Goal: Information Seeking & Learning: Learn about a topic

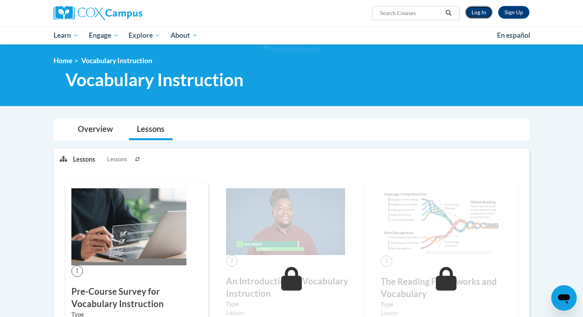
click at [473, 13] on link "Log In" at bounding box center [479, 12] width 27 height 13
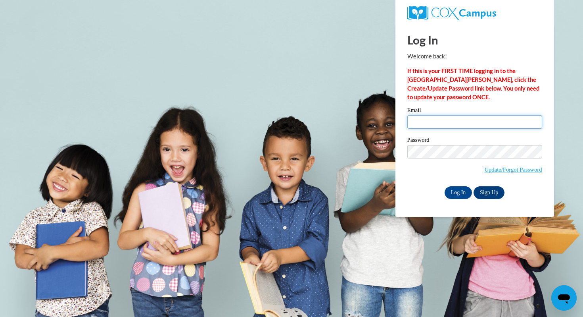
click at [462, 120] on input "Email" at bounding box center [475, 121] width 135 height 13
type input "hackaouy@waukesha.k12.wi.us"
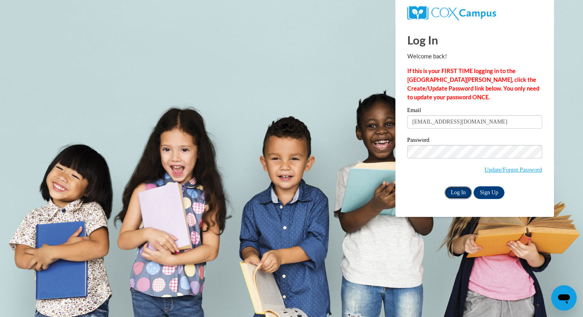
click at [454, 196] on input "Log In" at bounding box center [459, 192] width 28 height 13
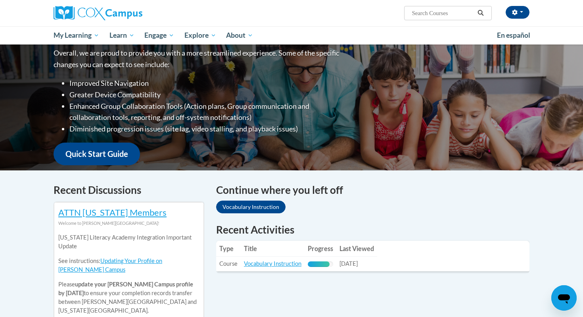
scroll to position [126, 0]
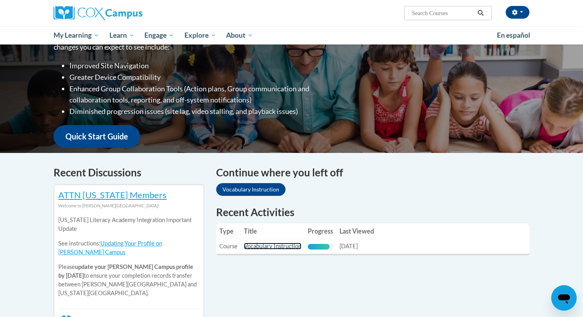
click at [267, 247] on link "Vocabulary Instruction" at bounding box center [273, 246] width 58 height 7
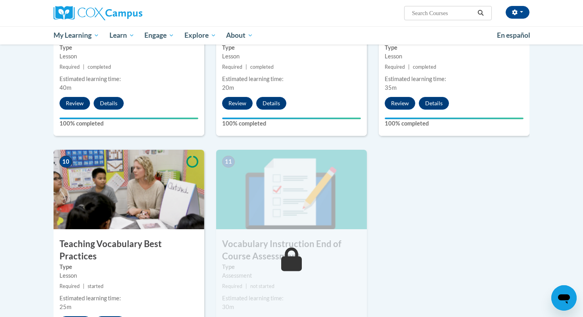
scroll to position [720, 0]
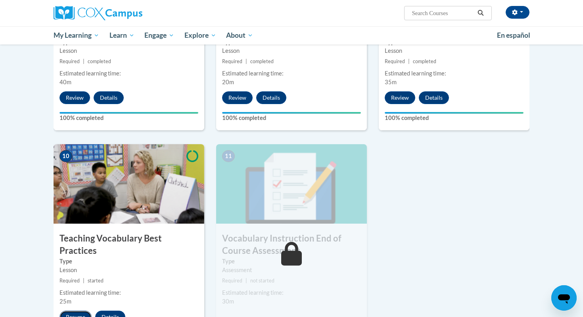
click at [83, 310] on button "Resume" at bounding box center [76, 316] width 32 height 13
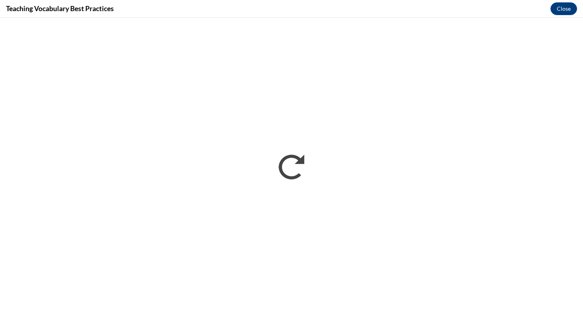
scroll to position [0, 0]
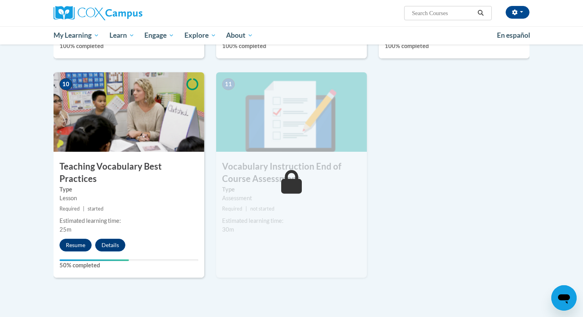
scroll to position [791, 0]
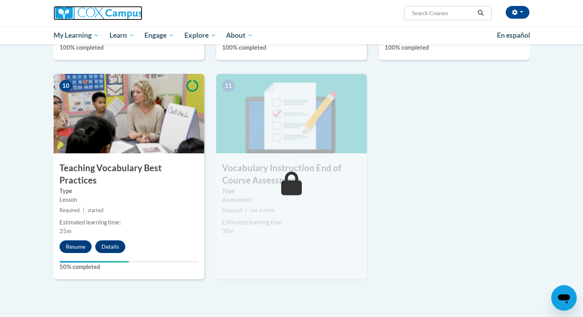
click at [109, 13] on img at bounding box center [98, 13] width 89 height 14
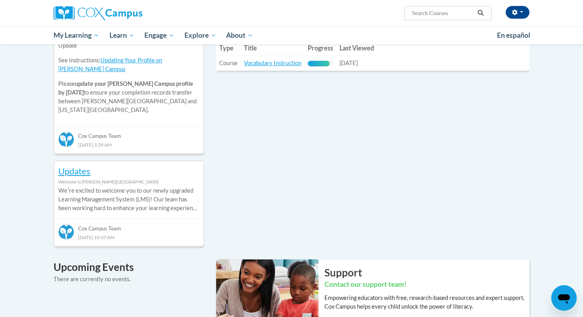
scroll to position [241, 0]
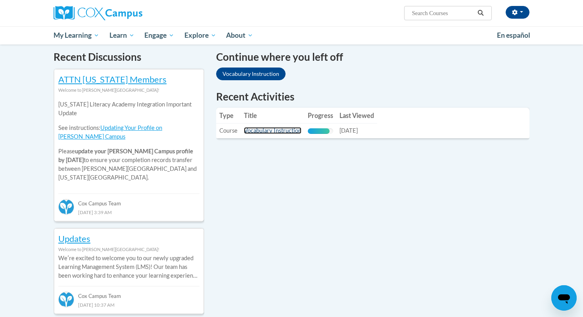
click at [278, 132] on link "Vocabulary Instruction" at bounding box center [273, 130] width 58 height 7
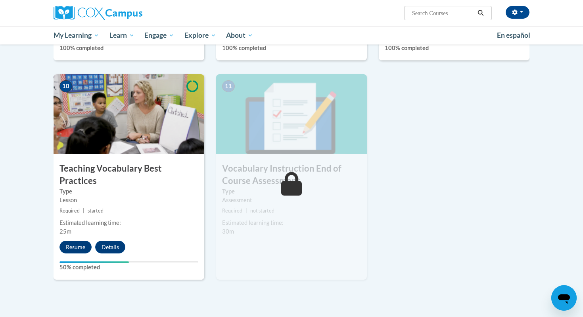
scroll to position [787, 0]
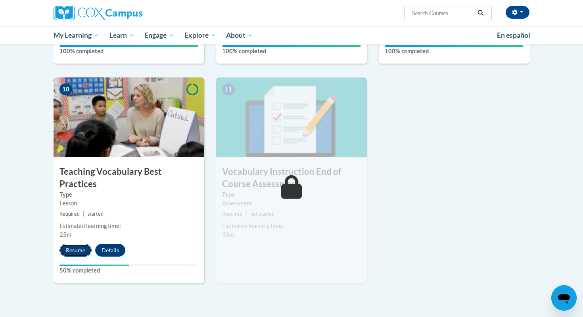
click at [69, 244] on button "Resume" at bounding box center [76, 250] width 32 height 13
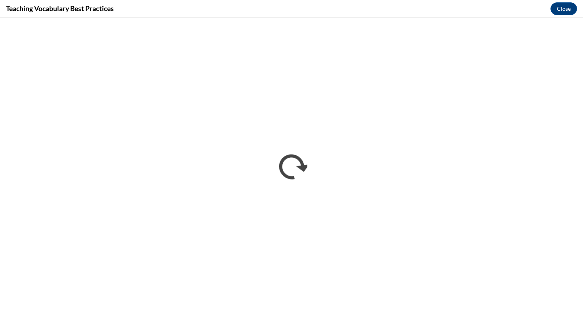
scroll to position [0, 0]
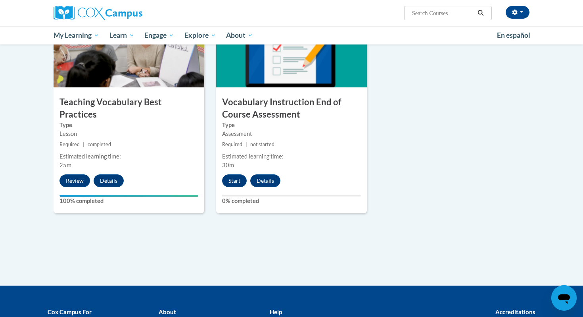
scroll to position [853, 0]
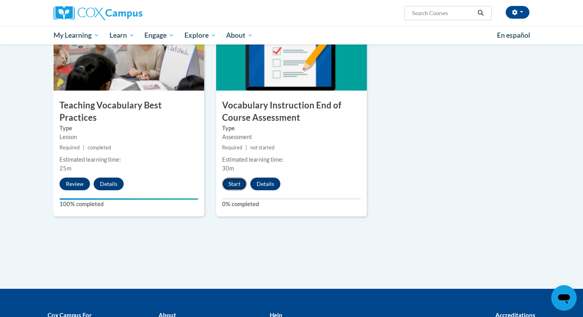
click at [237, 185] on button "Start" at bounding box center [234, 183] width 25 height 13
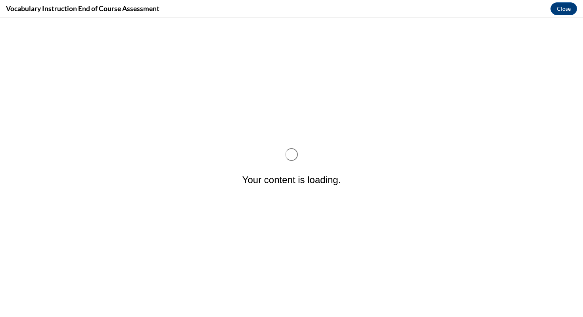
scroll to position [0, 0]
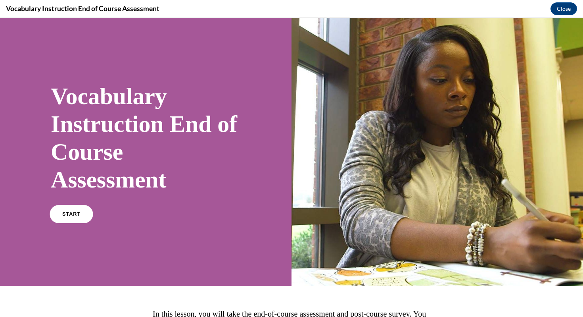
click at [81, 217] on link "START" at bounding box center [71, 214] width 43 height 18
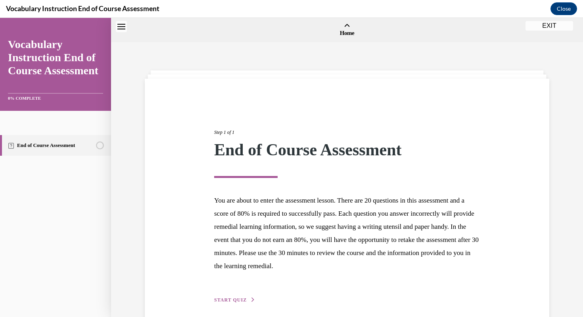
scroll to position [25, 0]
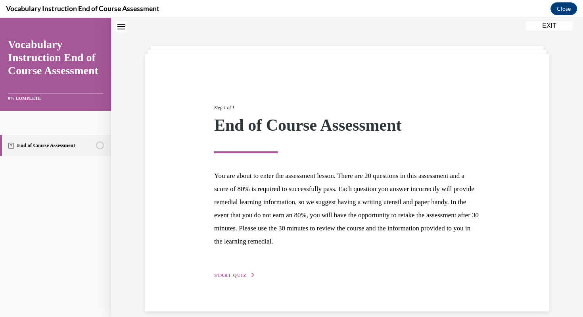
click at [244, 276] on span "START QUIZ" at bounding box center [230, 275] width 33 height 6
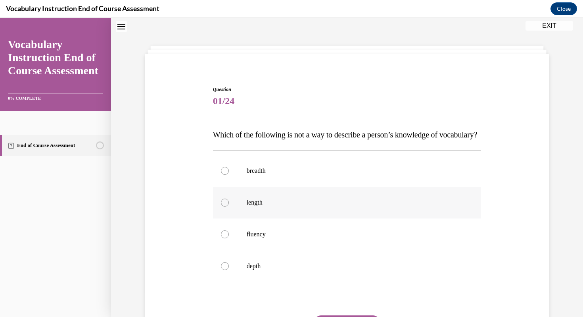
click at [311, 218] on label "length" at bounding box center [347, 203] width 269 height 32
click at [229, 206] on input "length" at bounding box center [225, 202] width 8 height 8
radio input "true"
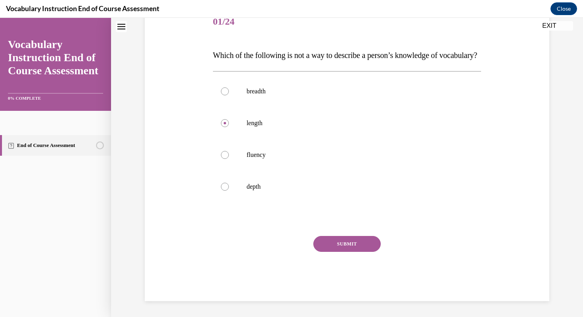
click at [364, 243] on button "SUBMIT" at bounding box center [347, 244] width 67 height 16
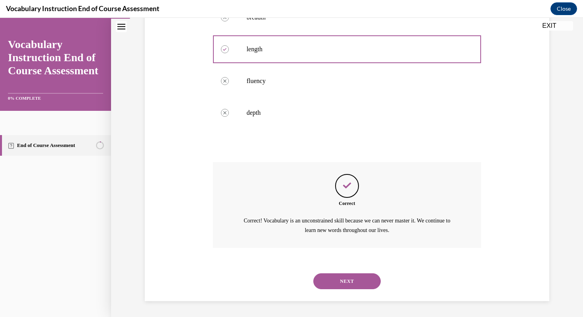
scroll to position [193, 0]
click at [364, 281] on button "NEXT" at bounding box center [347, 281] width 67 height 16
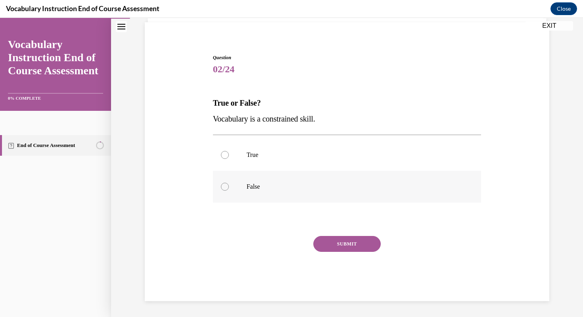
click at [227, 185] on div at bounding box center [225, 187] width 8 height 8
click at [227, 185] on input "False" at bounding box center [225, 187] width 8 height 8
radio input "true"
click at [360, 248] on button "SUBMIT" at bounding box center [347, 244] width 67 height 16
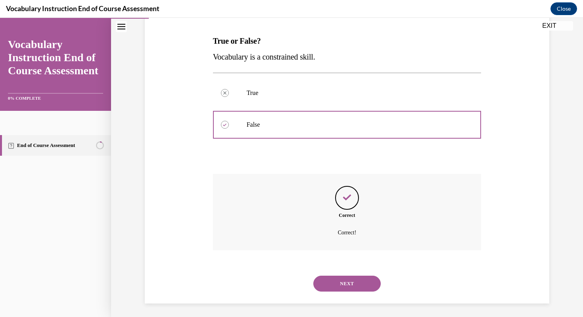
scroll to position [121, 0]
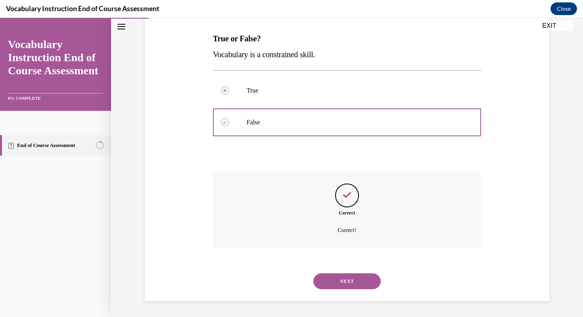
click at [354, 282] on button "NEXT" at bounding box center [347, 281] width 67 height 16
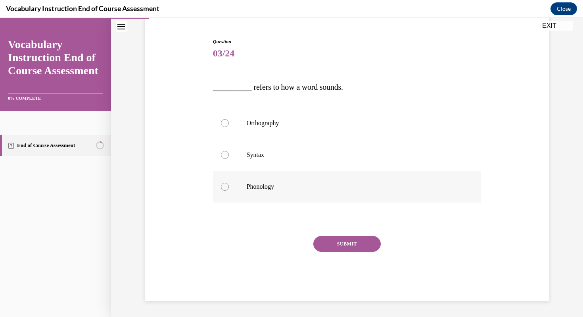
click at [230, 187] on label "Phonology" at bounding box center [347, 187] width 269 height 32
click at [229, 187] on input "Phonology" at bounding box center [225, 187] width 8 height 8
radio input "true"
click at [356, 243] on button "SUBMIT" at bounding box center [347, 244] width 67 height 16
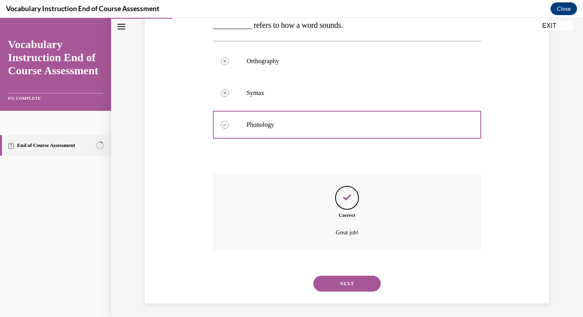
scroll to position [137, 0]
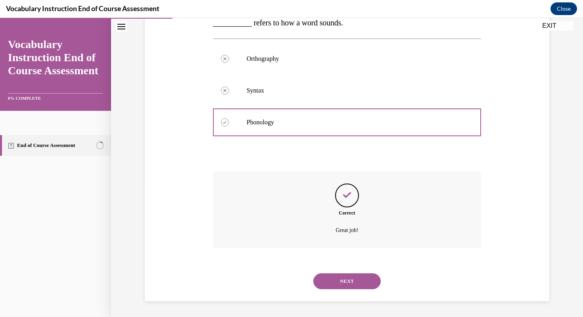
click at [362, 281] on button "NEXT" at bounding box center [347, 281] width 67 height 16
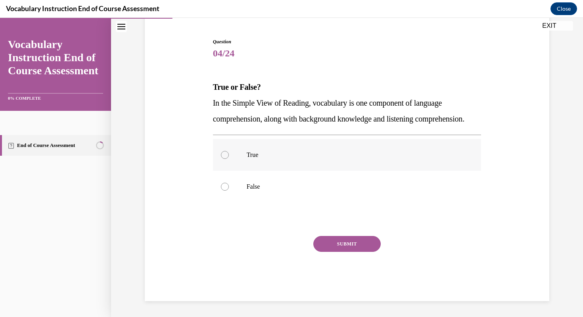
click at [227, 156] on div at bounding box center [225, 155] width 8 height 8
click at [227, 156] on input "True" at bounding box center [225, 155] width 8 height 8
radio input "true"
click at [362, 247] on button "SUBMIT" at bounding box center [347, 244] width 67 height 16
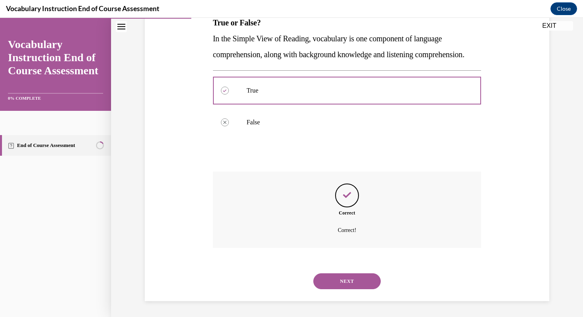
scroll to position [152, 0]
click at [350, 275] on button "NEXT" at bounding box center [347, 281] width 67 height 16
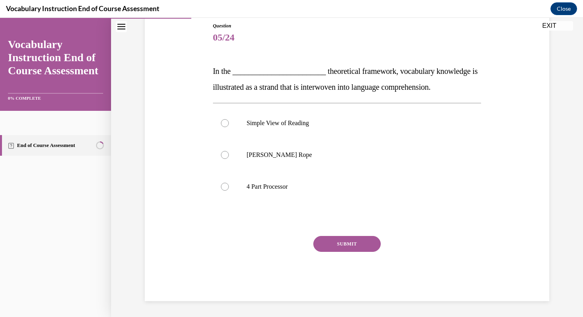
scroll to position [88, 0]
click at [226, 159] on label "[PERSON_NAME] Rope" at bounding box center [347, 155] width 269 height 32
click at [226, 159] on input "[PERSON_NAME] Rope" at bounding box center [225, 155] width 8 height 8
radio input "true"
click at [337, 243] on button "SUBMIT" at bounding box center [347, 244] width 67 height 16
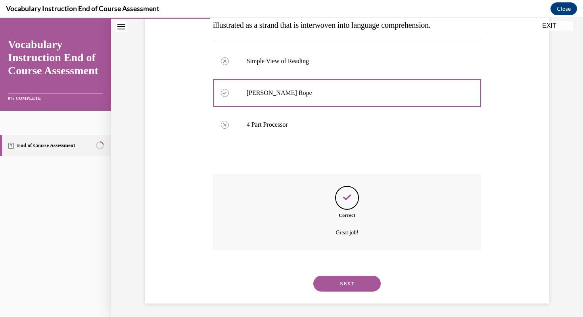
scroll to position [152, 0]
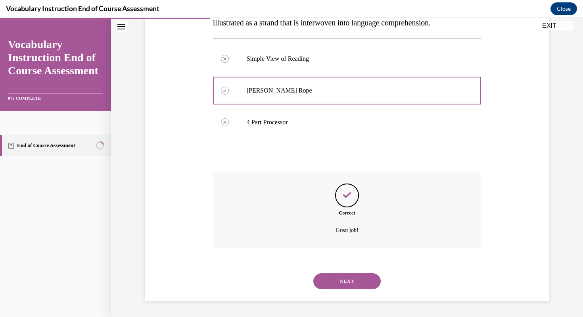
click at [352, 279] on button "NEXT" at bounding box center [347, 281] width 67 height 16
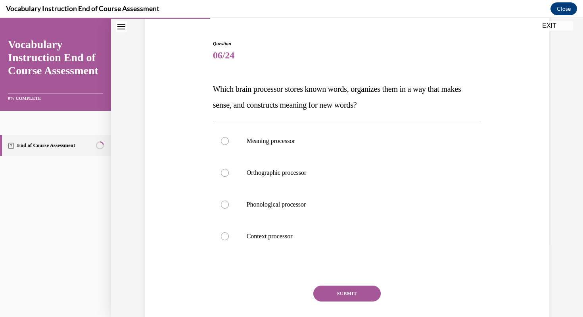
scroll to position [71, 0]
click at [232, 143] on label "Meaning processor" at bounding box center [347, 141] width 269 height 32
click at [229, 143] on input "Meaning processor" at bounding box center [225, 141] width 8 height 8
radio input "true"
click at [360, 295] on button "SUBMIT" at bounding box center [347, 293] width 67 height 16
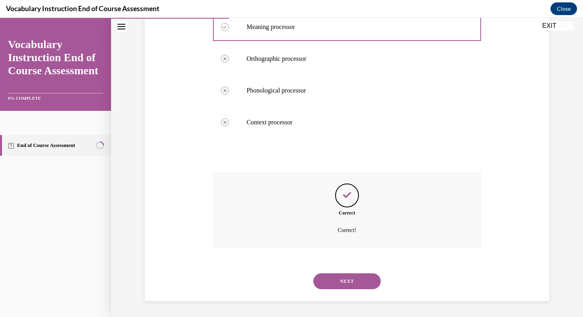
click at [356, 285] on button "NEXT" at bounding box center [347, 281] width 67 height 16
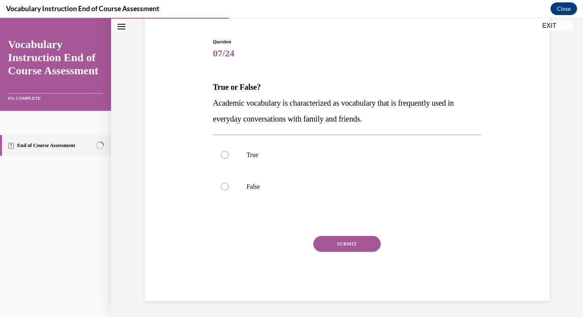
scroll to position [72, 0]
click at [229, 190] on label "False" at bounding box center [347, 187] width 269 height 32
click at [229, 190] on input "False" at bounding box center [225, 187] width 8 height 8
radio input "true"
click at [367, 244] on button "SUBMIT" at bounding box center [347, 244] width 67 height 16
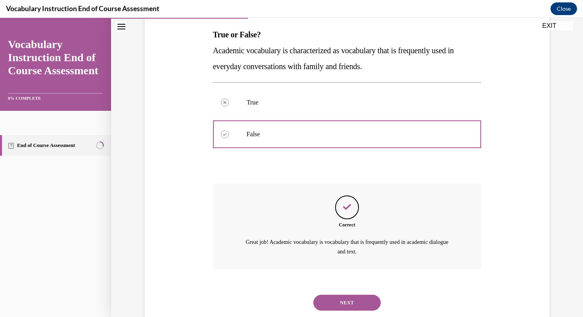
scroll to position [146, 0]
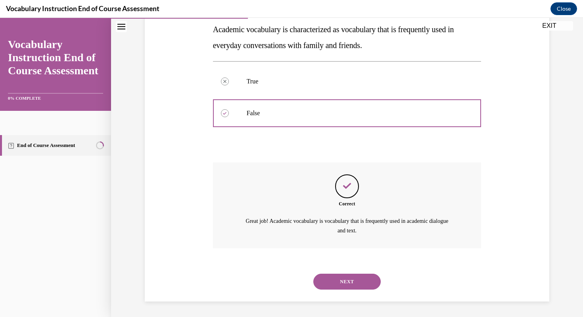
click at [360, 281] on button "NEXT" at bounding box center [347, 281] width 67 height 16
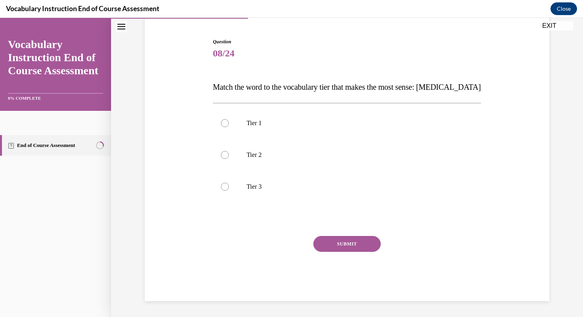
scroll to position [72, 0]
click at [222, 189] on div at bounding box center [225, 187] width 8 height 8
click at [222, 189] on input "Tier 3" at bounding box center [225, 187] width 8 height 8
radio input "true"
click at [365, 246] on button "SUBMIT" at bounding box center [347, 244] width 67 height 16
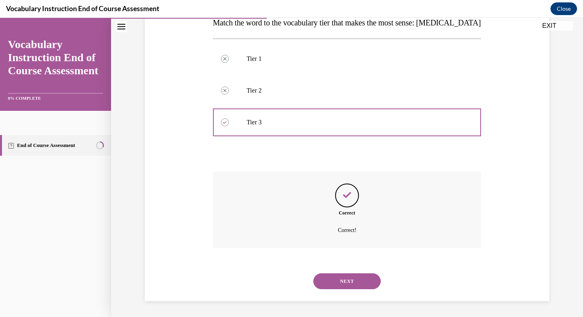
click at [361, 278] on button "NEXT" at bounding box center [347, 281] width 67 height 16
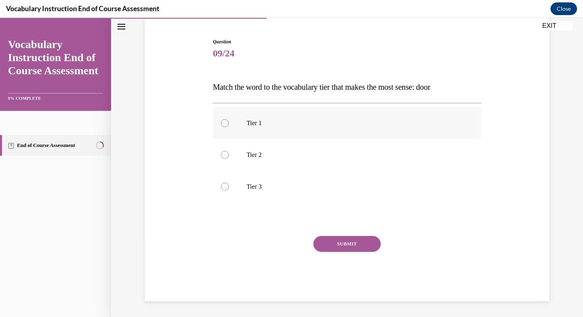
click at [225, 121] on div at bounding box center [225, 123] width 8 height 8
click at [225, 121] on input "Tier 1" at bounding box center [225, 123] width 8 height 8
radio input "true"
click at [342, 246] on button "SUBMIT" at bounding box center [347, 244] width 67 height 16
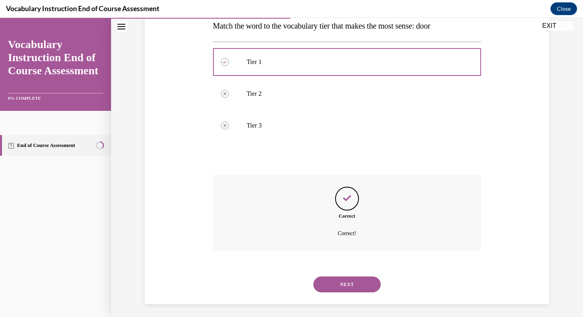
scroll to position [137, 0]
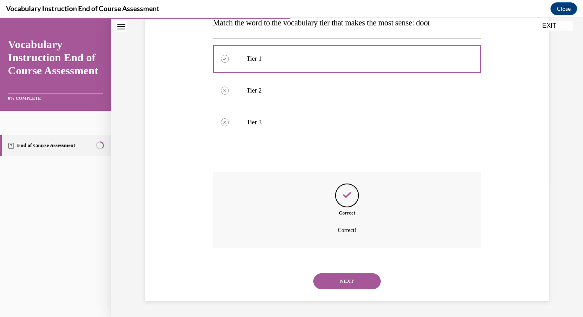
click at [351, 279] on button "NEXT" at bounding box center [347, 281] width 67 height 16
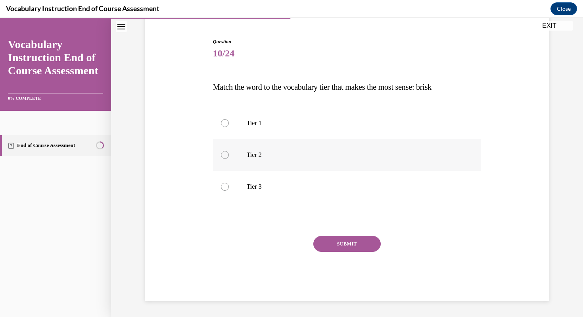
click at [226, 153] on div at bounding box center [225, 155] width 8 height 8
click at [226, 153] on input "Tier 2" at bounding box center [225, 155] width 8 height 8
radio input "true"
click at [357, 249] on button "SUBMIT" at bounding box center [347, 244] width 67 height 16
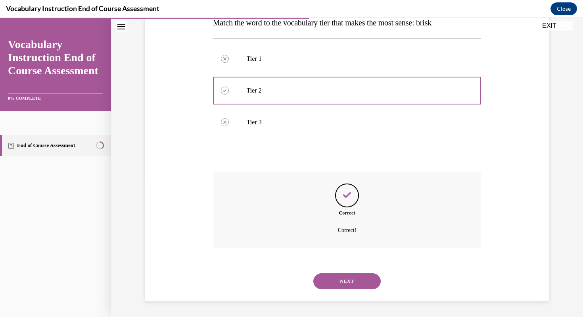
click at [366, 277] on button "NEXT" at bounding box center [347, 281] width 67 height 16
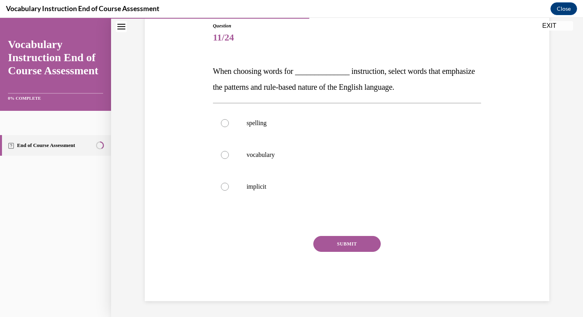
scroll to position [88, 0]
click at [229, 127] on label "spelling" at bounding box center [347, 123] width 269 height 32
click at [229, 127] on input "spelling" at bounding box center [225, 123] width 8 height 8
radio input "true"
click at [346, 245] on button "SUBMIT" at bounding box center [347, 244] width 67 height 16
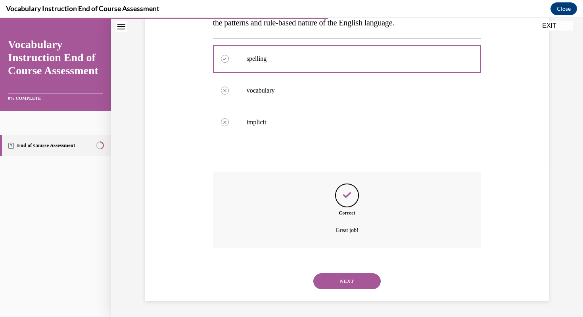
click at [361, 285] on button "NEXT" at bounding box center [347, 281] width 67 height 16
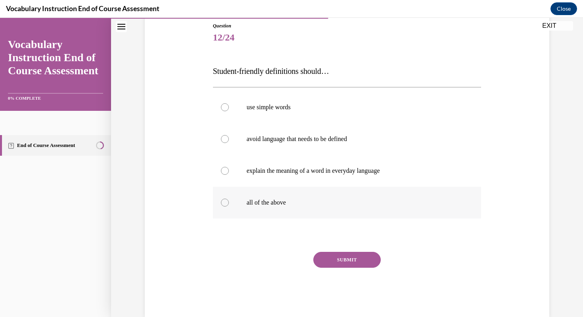
click at [231, 203] on label "all of the above" at bounding box center [347, 203] width 269 height 32
click at [229, 203] on input "all of the above" at bounding box center [225, 202] width 8 height 8
radio input "true"
click at [339, 261] on button "SUBMIT" at bounding box center [347, 260] width 67 height 16
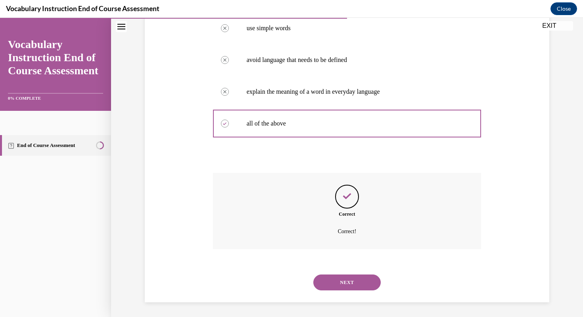
scroll to position [168, 0]
click at [346, 279] on button "NEXT" at bounding box center [347, 281] width 67 height 16
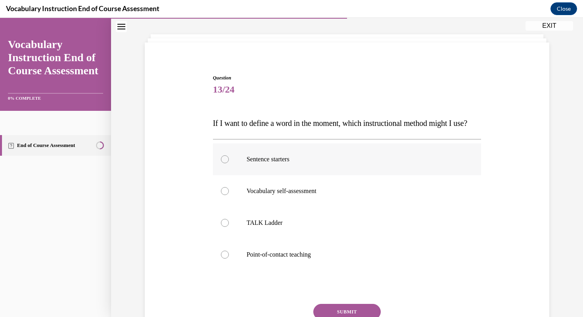
scroll to position [40, 0]
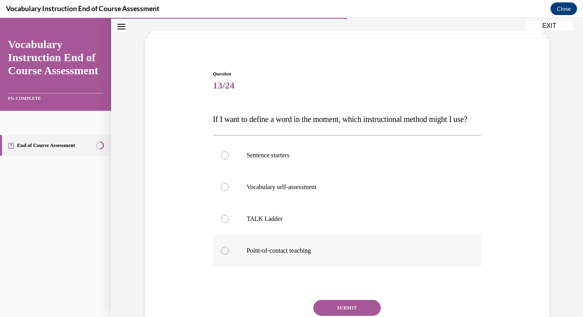
click at [348, 266] on label "Point-of-contact teaching" at bounding box center [347, 251] width 269 height 32
click at [229, 254] on input "Point-of-contact teaching" at bounding box center [225, 250] width 8 height 8
radio input "true"
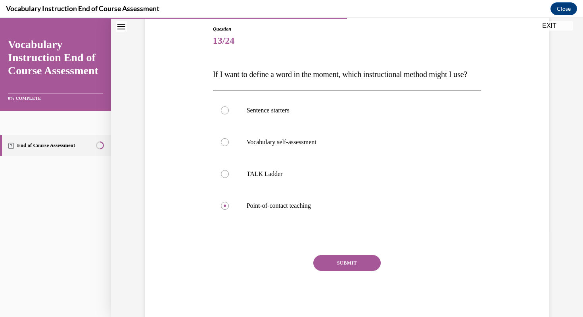
click at [352, 271] on button "SUBMIT" at bounding box center [347, 263] width 67 height 16
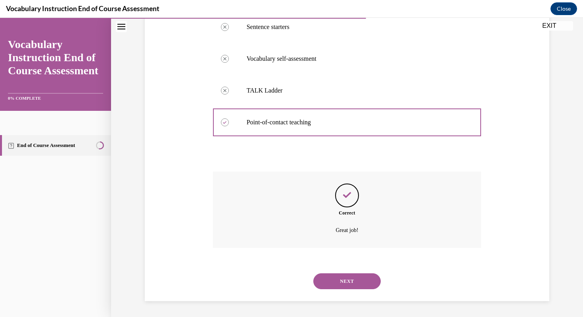
scroll to position [184, 0]
click at [352, 283] on button "NEXT" at bounding box center [347, 281] width 67 height 16
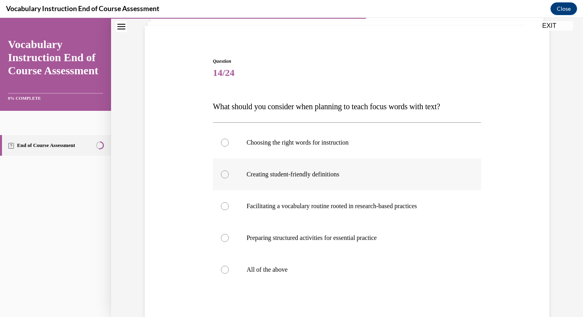
scroll to position [55, 0]
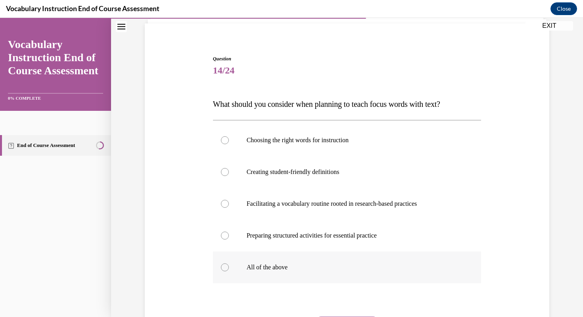
click at [353, 264] on p "All of the above" at bounding box center [354, 267] width 215 height 8
click at [229, 264] on input "All of the above" at bounding box center [225, 267] width 8 height 8
radio input "true"
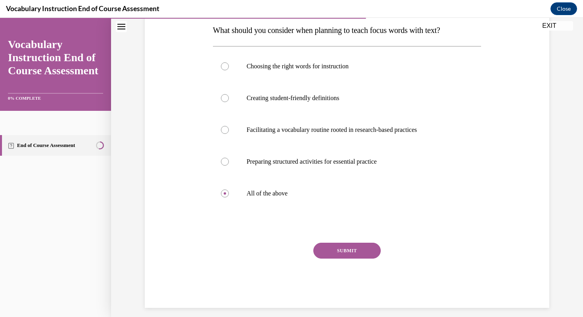
click at [353, 254] on button "SUBMIT" at bounding box center [347, 251] width 67 height 16
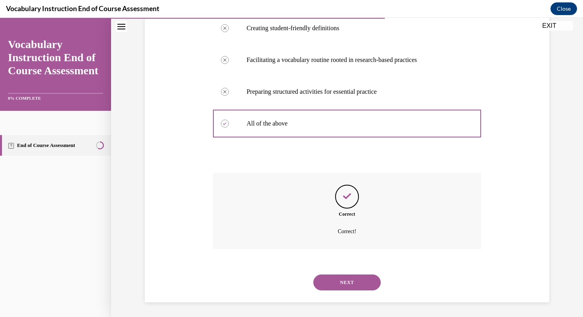
scroll to position [200, 0]
click at [356, 278] on button "NEXT" at bounding box center [347, 281] width 67 height 16
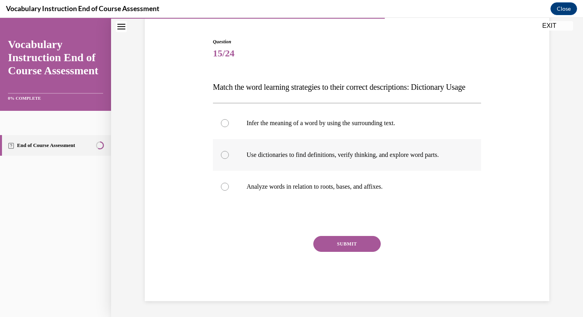
click at [275, 162] on label "Use dictionaries to find definitions, verify thinking, and explore word parts." at bounding box center [347, 155] width 269 height 32
click at [229, 159] on input "Use dictionaries to find definitions, verify thinking, and explore word parts." at bounding box center [225, 155] width 8 height 8
radio input "true"
click at [334, 246] on button "SUBMIT" at bounding box center [347, 244] width 67 height 16
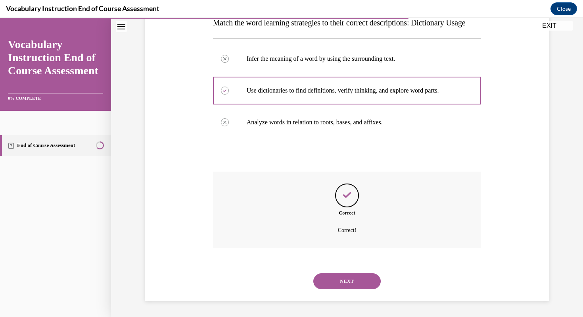
click at [350, 280] on button "NEXT" at bounding box center [347, 281] width 67 height 16
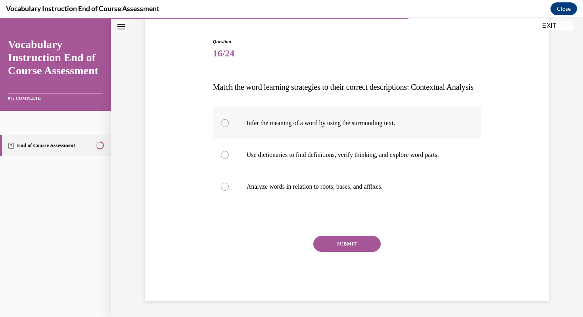
click at [302, 135] on label "Infer the meaning of a word by using the surrounding text." at bounding box center [347, 123] width 269 height 32
click at [229, 127] on input "Infer the meaning of a word by using the surrounding text." at bounding box center [225, 123] width 8 height 8
radio input "true"
click at [332, 249] on button "SUBMIT" at bounding box center [347, 244] width 67 height 16
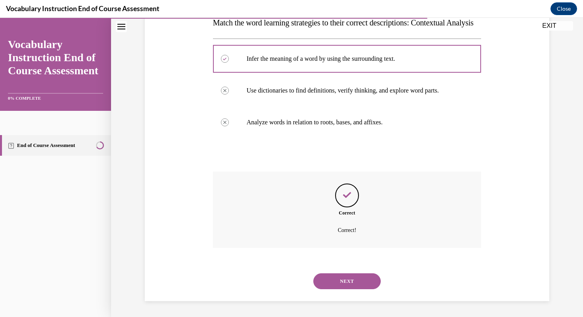
scroll to position [152, 0]
click at [348, 277] on button "NEXT" at bounding box center [347, 281] width 67 height 16
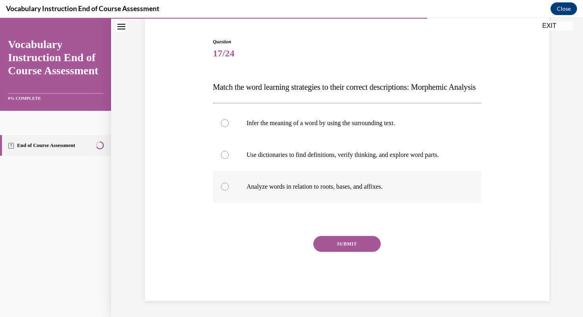
click at [311, 187] on p "Analyze words in relation to roots, bases, and affixes." at bounding box center [354, 187] width 215 height 8
click at [229, 187] on input "Analyze words in relation to roots, bases, and affixes." at bounding box center [225, 187] width 8 height 8
radio input "true"
click at [346, 241] on button "SUBMIT" at bounding box center [347, 244] width 67 height 16
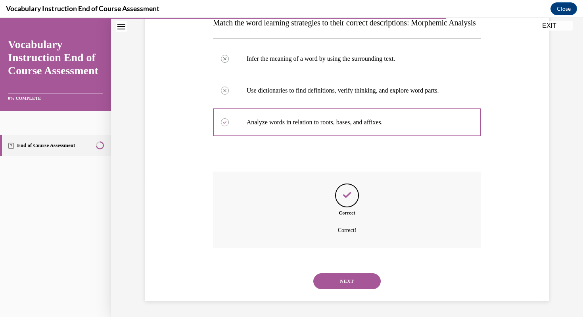
click at [362, 275] on button "NEXT" at bounding box center [347, 281] width 67 height 16
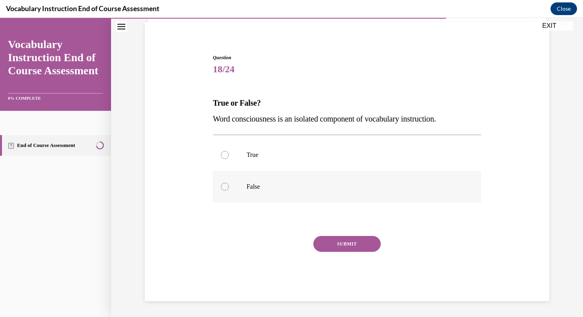
click at [229, 190] on label "False" at bounding box center [347, 187] width 269 height 32
click at [229, 190] on input "False" at bounding box center [225, 187] width 8 height 8
radio input "true"
click at [348, 245] on button "SUBMIT" at bounding box center [347, 244] width 67 height 16
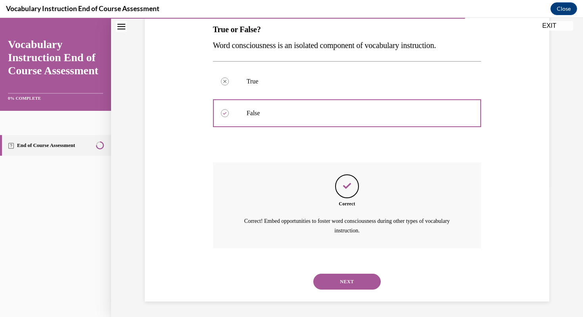
click at [359, 281] on button "NEXT" at bounding box center [347, 281] width 67 height 16
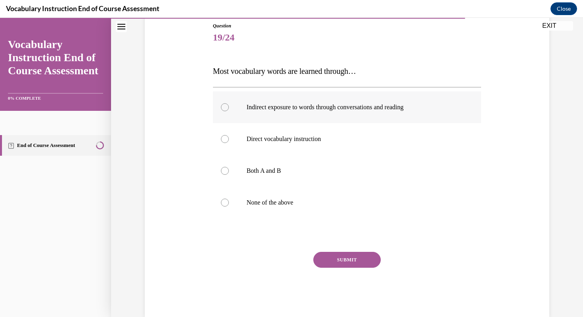
click at [369, 114] on label "Indirect exposure to words through conversations and reading" at bounding box center [347, 107] width 269 height 32
click at [229, 111] on input "Indirect exposure to words through conversations and reading" at bounding box center [225, 107] width 8 height 8
radio input "true"
click at [334, 171] on p "Both A and B" at bounding box center [354, 171] width 215 height 8
click at [229, 171] on input "Both A and B" at bounding box center [225, 171] width 8 height 8
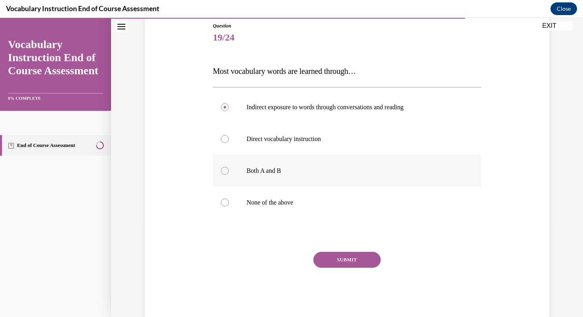
radio input "true"
click at [373, 252] on button "SUBMIT" at bounding box center [347, 260] width 67 height 16
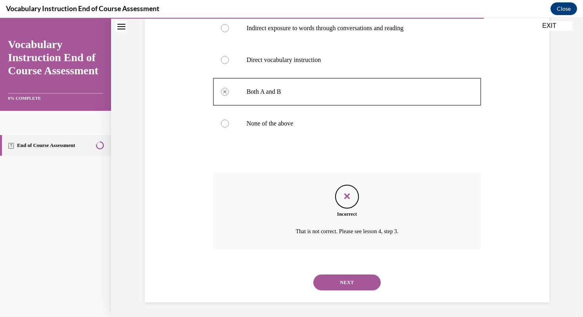
scroll to position [168, 0]
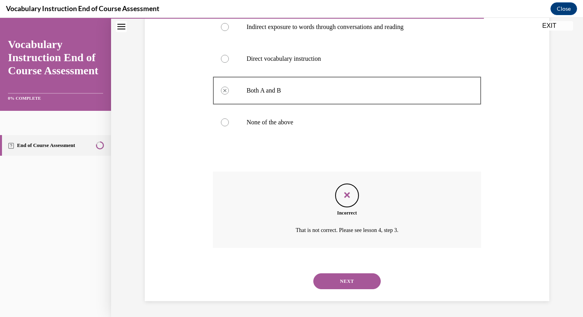
click at [359, 279] on button "NEXT" at bounding box center [347, 281] width 67 height 16
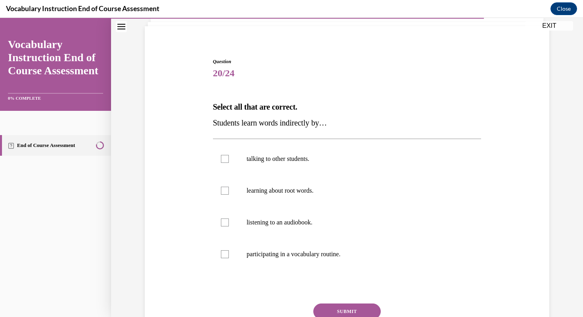
scroll to position [55, 0]
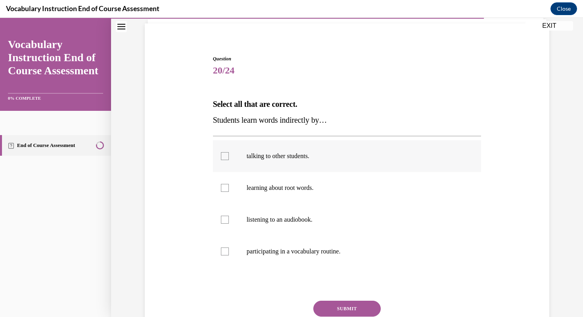
click at [320, 160] on p "talking to other students." at bounding box center [354, 156] width 215 height 8
click at [229, 160] on input "talking to other students." at bounding box center [225, 156] width 8 height 8
checkbox input "true"
click at [327, 217] on p "listening to an audiobook." at bounding box center [354, 220] width 215 height 8
click at [229, 217] on input "listening to an audiobook." at bounding box center [225, 220] width 8 height 8
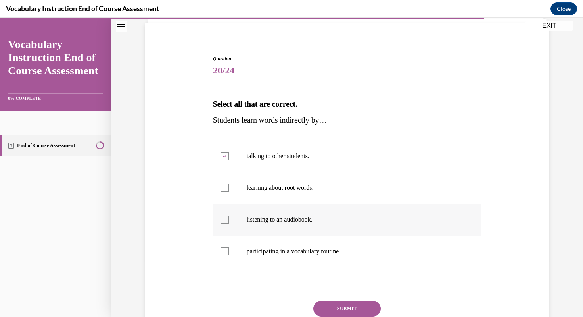
checkbox input "true"
click at [347, 308] on button "SUBMIT" at bounding box center [347, 308] width 67 height 16
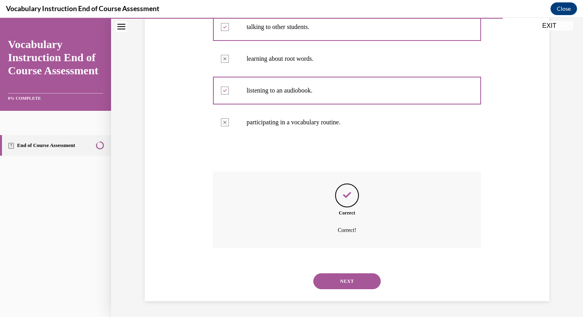
click at [351, 284] on button "NEXT" at bounding box center [347, 281] width 67 height 16
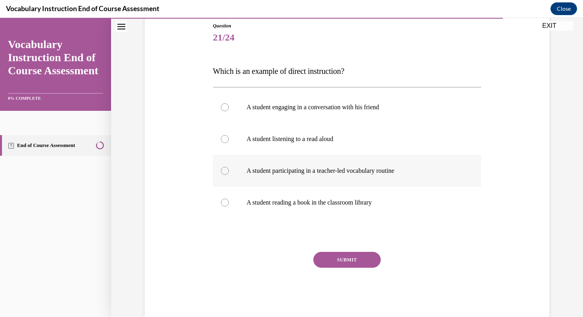
click at [414, 167] on p "A student participating in a teacher-led vocabulary routine" at bounding box center [354, 171] width 215 height 8
click at [229, 167] on input "A student participating in a teacher-led vocabulary routine" at bounding box center [225, 171] width 8 height 8
radio input "true"
click at [350, 256] on button "SUBMIT" at bounding box center [347, 260] width 67 height 16
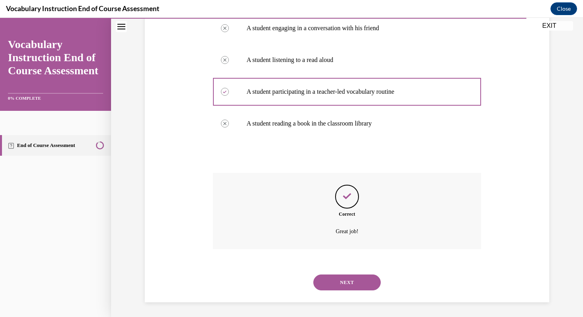
scroll to position [168, 0]
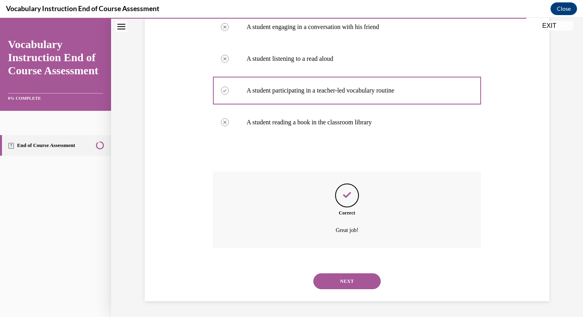
click at [350, 282] on button "NEXT" at bounding box center [347, 281] width 67 height 16
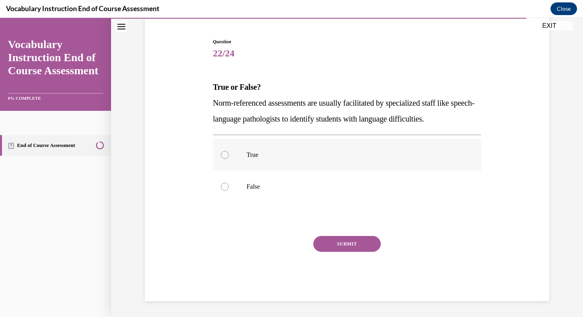
click at [279, 161] on label "True" at bounding box center [347, 155] width 269 height 32
click at [229, 159] on input "True" at bounding box center [225, 155] width 8 height 8
radio input "true"
click at [343, 243] on button "SUBMIT" at bounding box center [347, 244] width 67 height 16
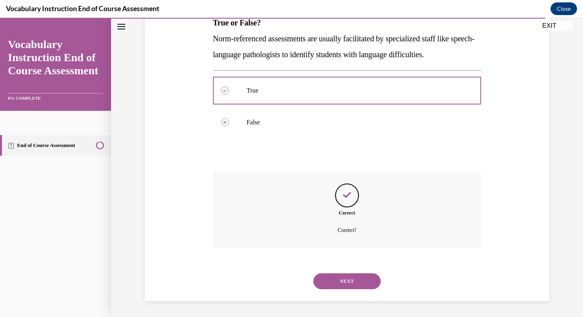
click at [352, 280] on button "NEXT" at bounding box center [347, 281] width 67 height 16
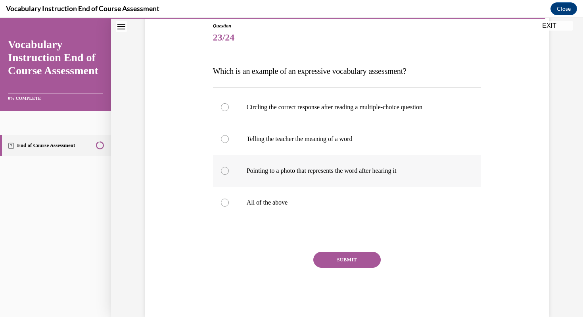
click at [361, 181] on label "Pointing to a photo that represents the word after hearing it" at bounding box center [347, 171] width 269 height 32
click at [229, 175] on input "Pointing to a photo that represents the word after hearing it" at bounding box center [225, 171] width 8 height 8
radio input "true"
click at [334, 261] on button "SUBMIT" at bounding box center [347, 260] width 67 height 16
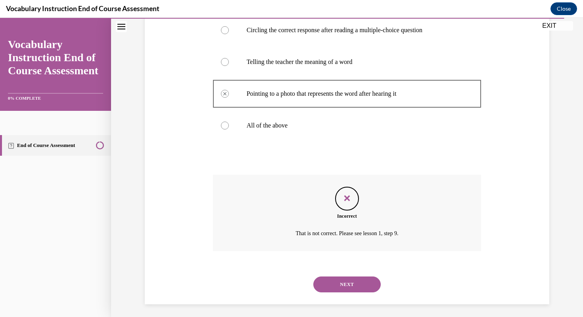
scroll to position [168, 0]
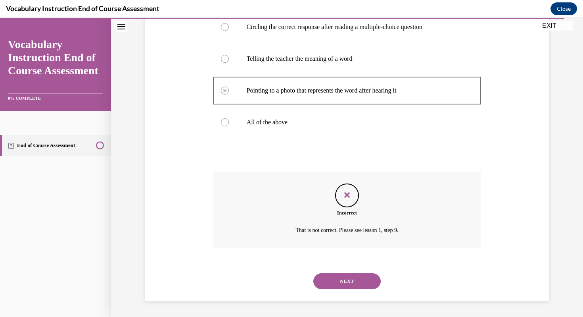
click at [356, 280] on button "NEXT" at bounding box center [347, 281] width 67 height 16
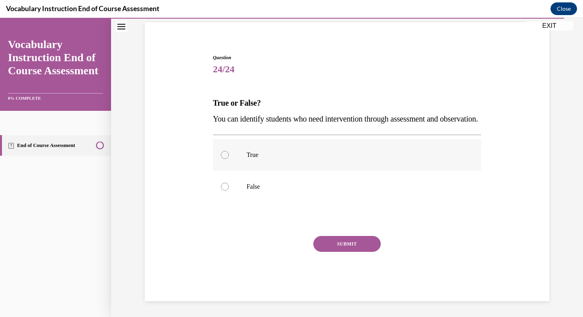
click at [232, 159] on label "True" at bounding box center [347, 155] width 269 height 32
click at [229, 159] on input "True" at bounding box center [225, 155] width 8 height 8
radio input "true"
click at [340, 241] on button "SUBMIT" at bounding box center [347, 244] width 67 height 16
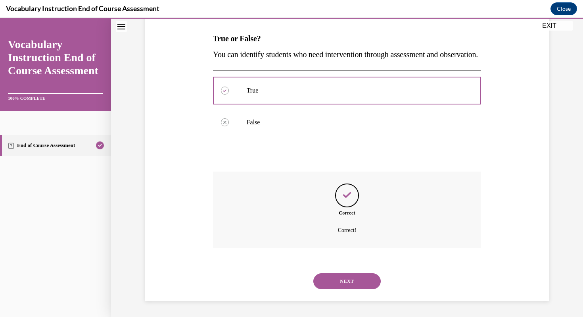
scroll to position [137, 0]
click at [354, 278] on button "NEXT" at bounding box center [347, 281] width 67 height 16
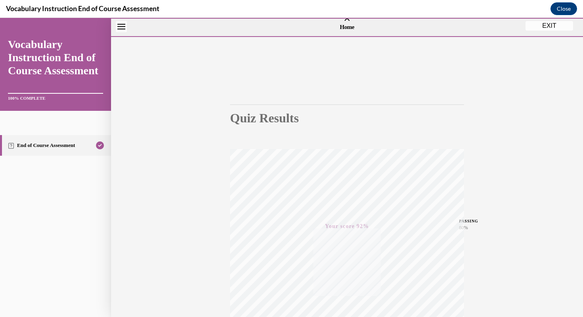
scroll to position [0, 0]
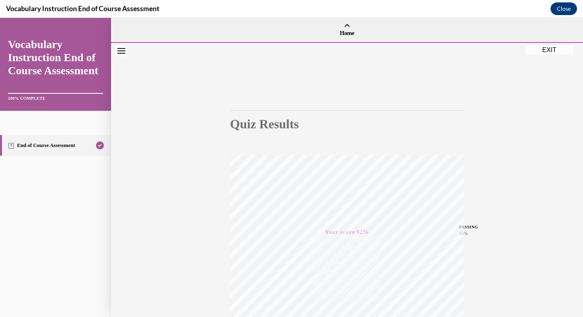
click at [548, 50] on button "EXIT" at bounding box center [550, 50] width 48 height 10
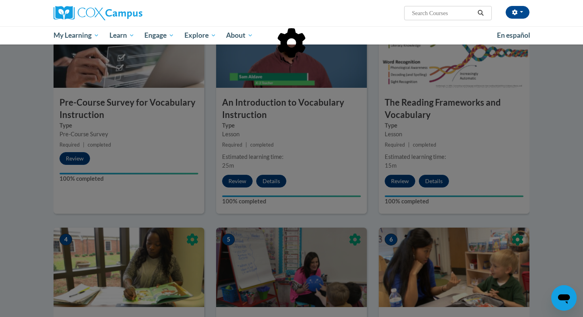
scroll to position [197, 0]
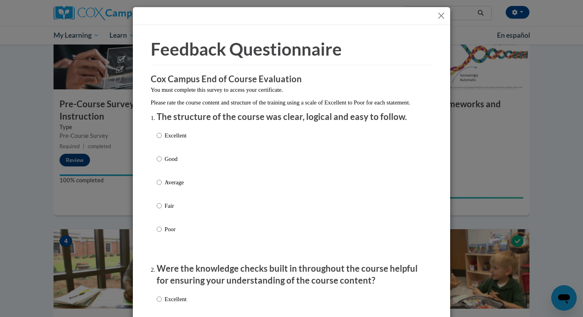
click at [442, 15] on button "Close" at bounding box center [442, 16] width 10 height 10
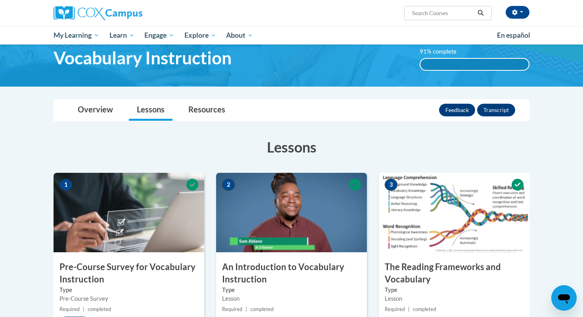
scroll to position [0, 0]
